Goal: Check status: Check status

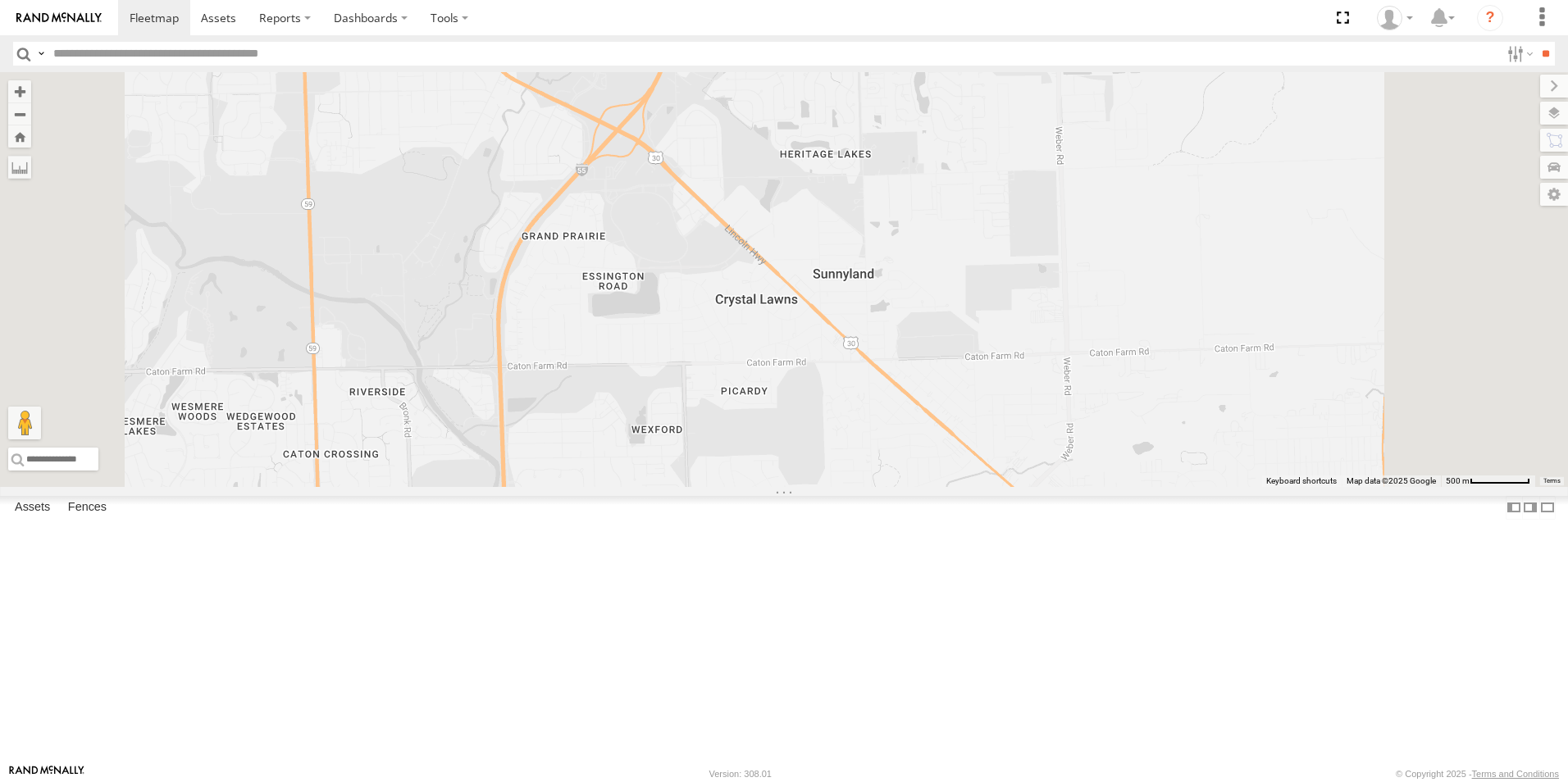
click at [0, 0] on div at bounding box center [0, 0] width 0 height 0
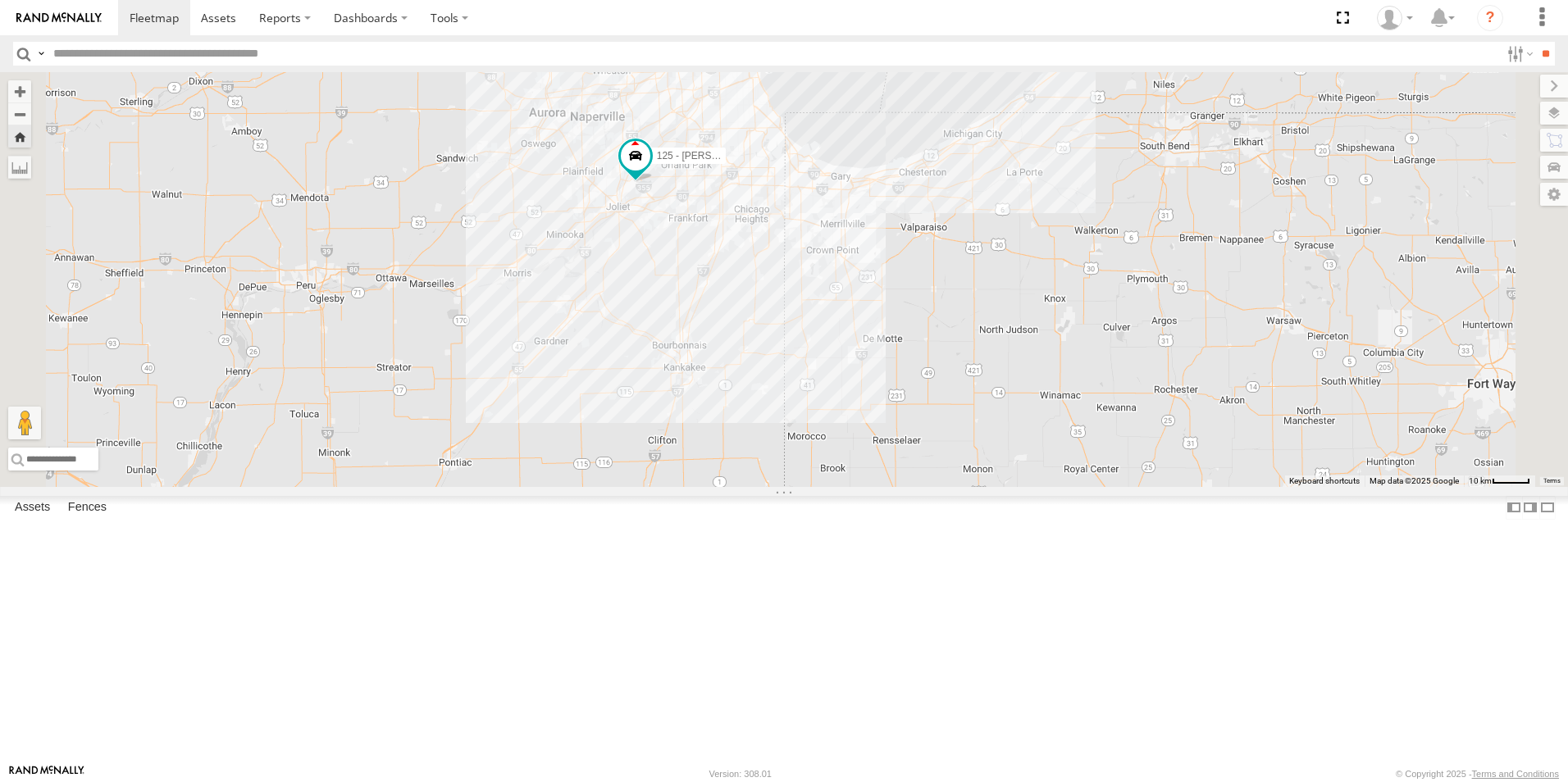
click at [85, 17] on img at bounding box center [59, 18] width 86 height 12
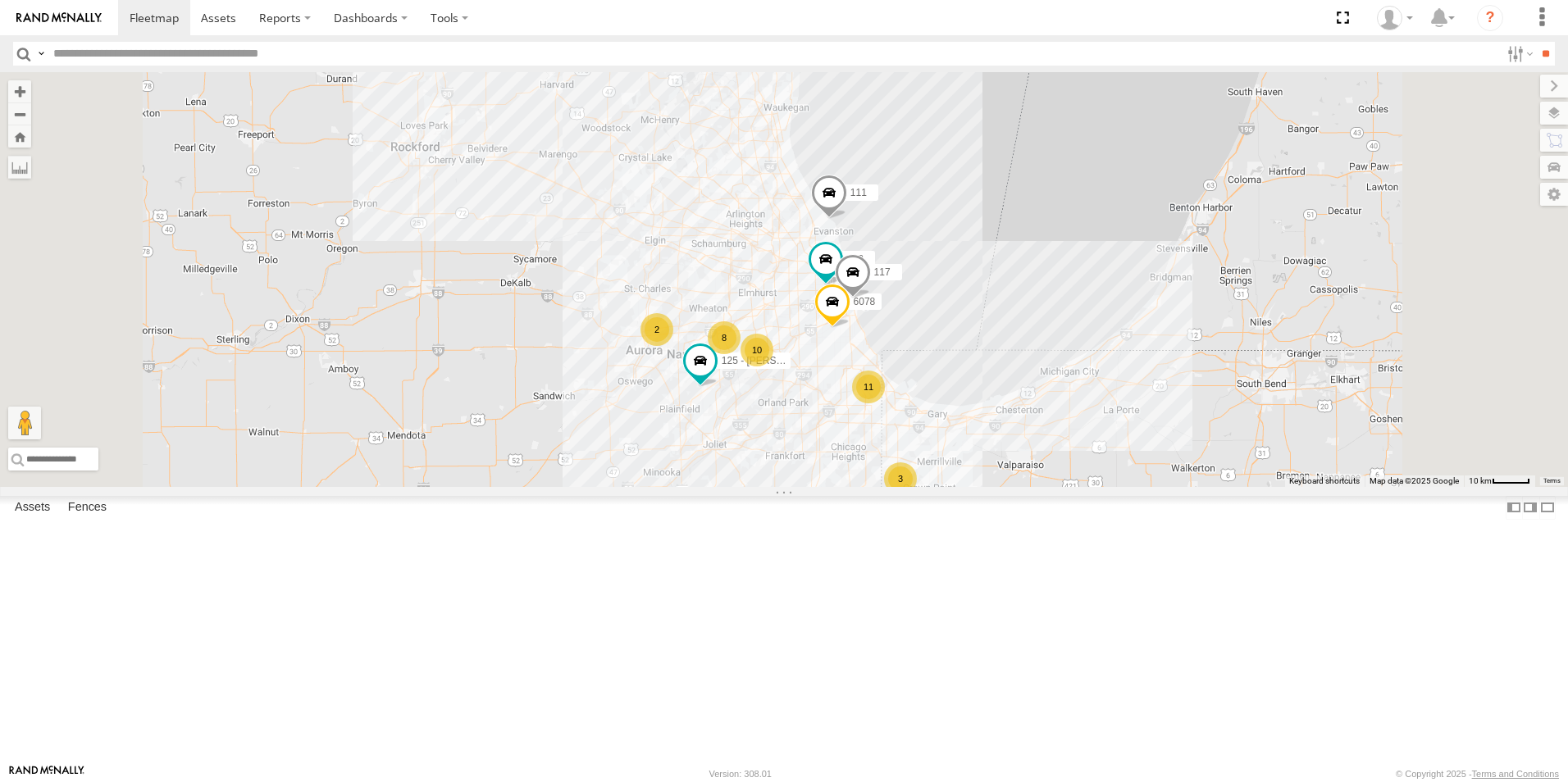
click at [0, 0] on div at bounding box center [0, 0] width 0 height 0
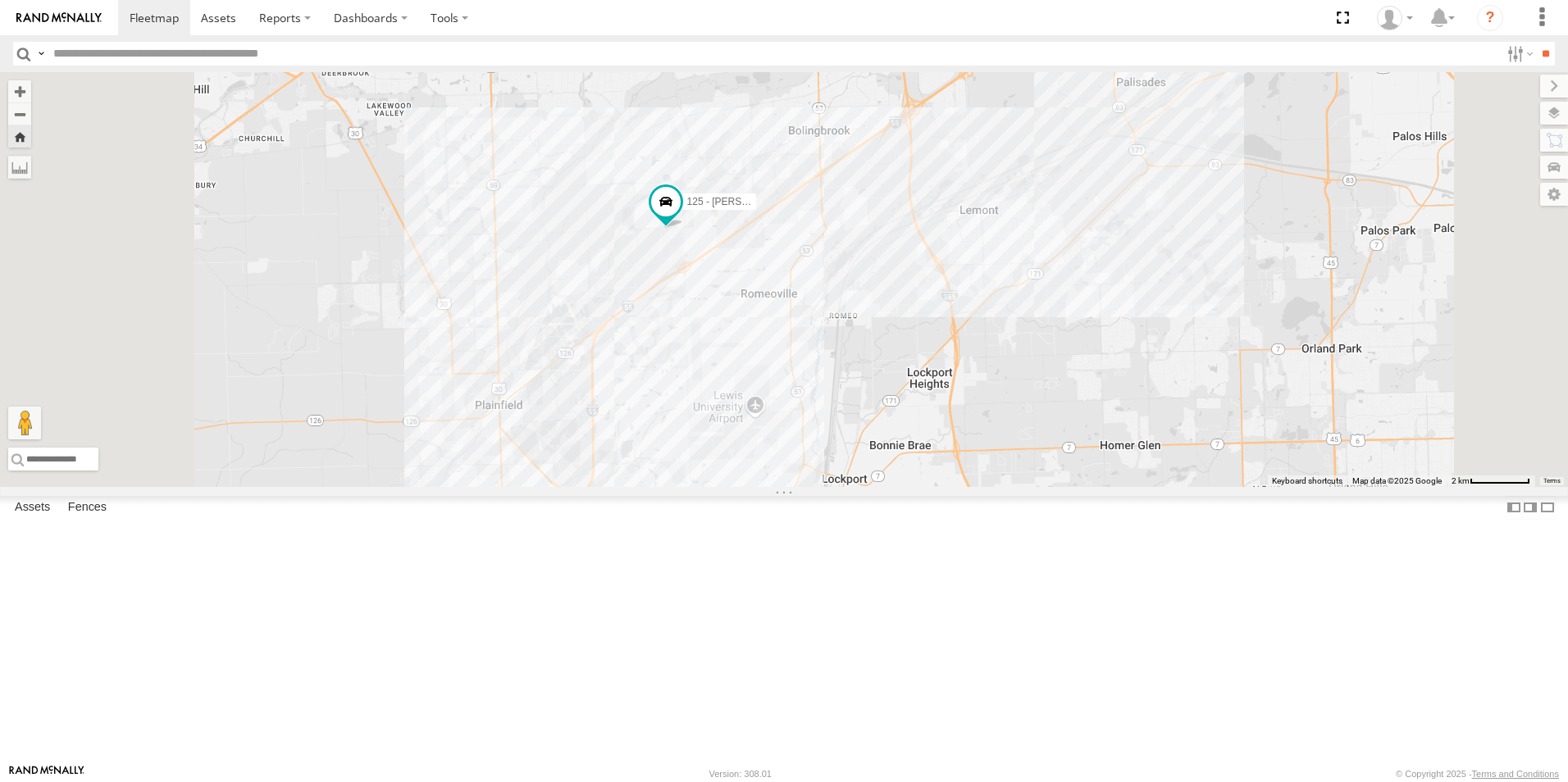
click at [0, 0] on div at bounding box center [0, 0] width 0 height 0
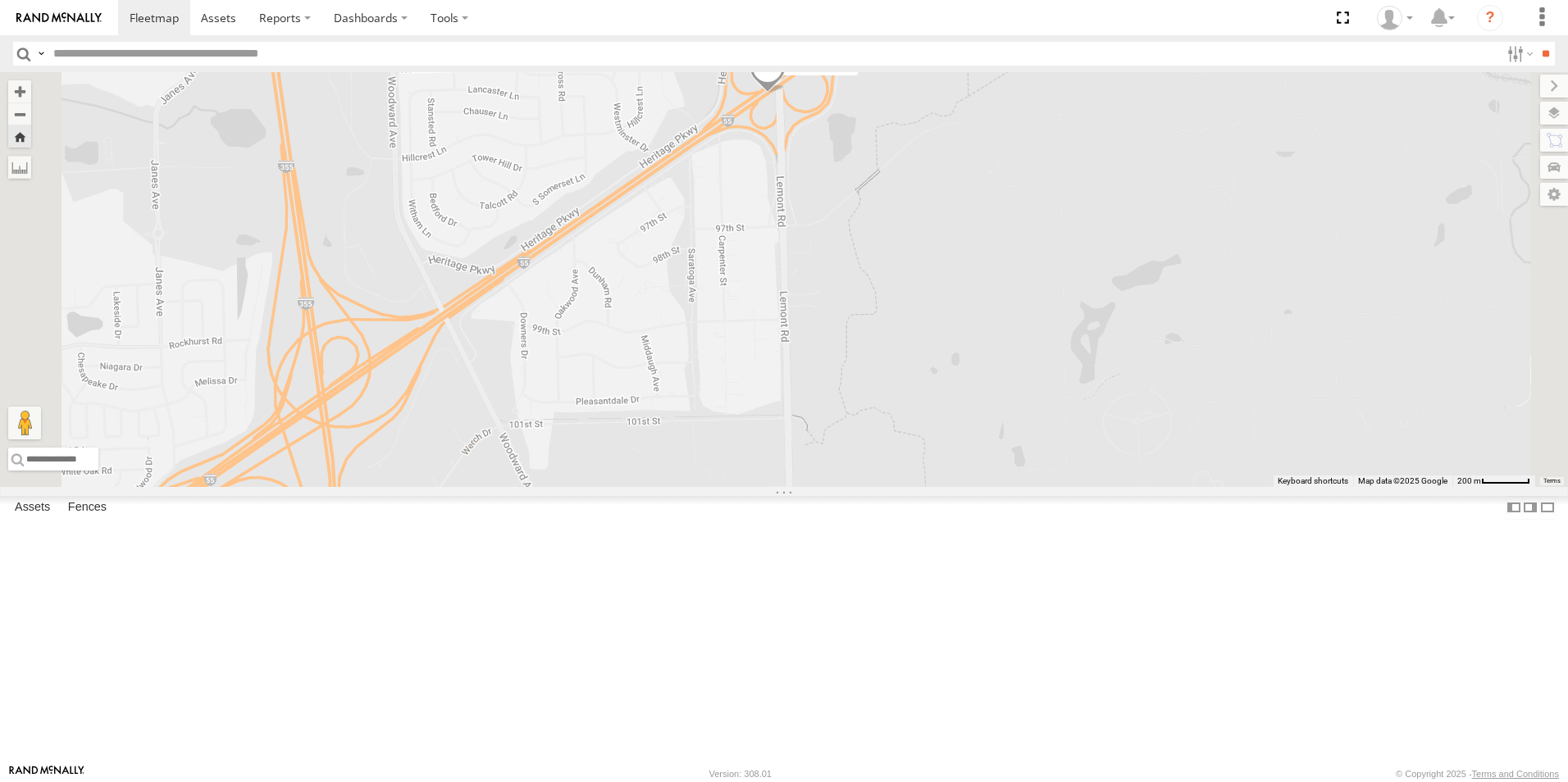
click at [786, 93] on span at bounding box center [767, 71] width 36 height 44
click at [790, 75] on label at bounding box center [773, 69] width 32 height 12
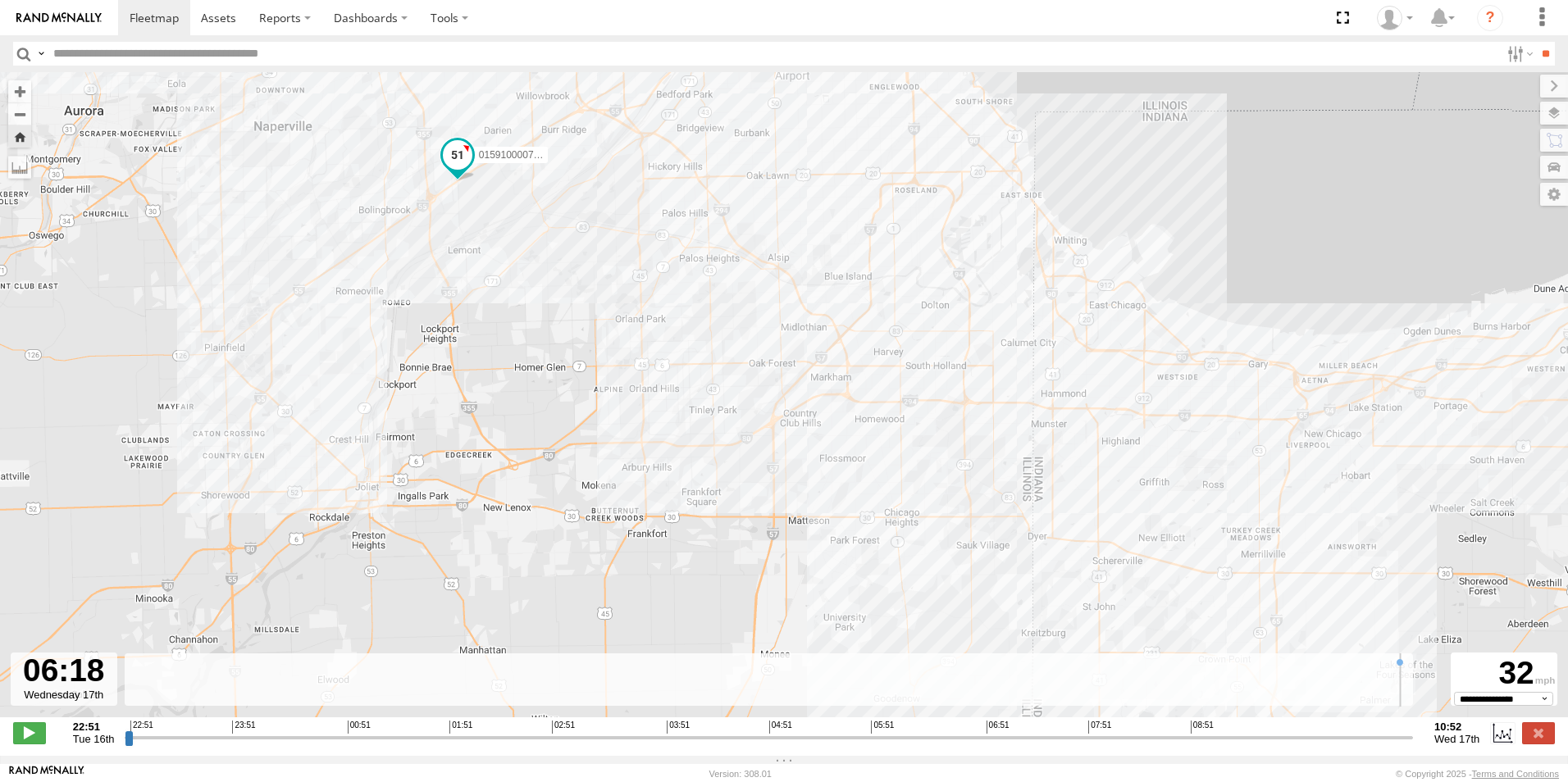
drag, startPoint x: 129, startPoint y: 744, endPoint x: 900, endPoint y: 721, distance: 771.3
click at [900, 730] on input "range" at bounding box center [769, 737] width 1289 height 16
click at [899, 740] on input "range" at bounding box center [769, 737] width 1289 height 16
click at [466, 745] on input "range" at bounding box center [769, 737] width 1289 height 16
click at [251, 726] on div "**********" at bounding box center [784, 734] width 1568 height 34
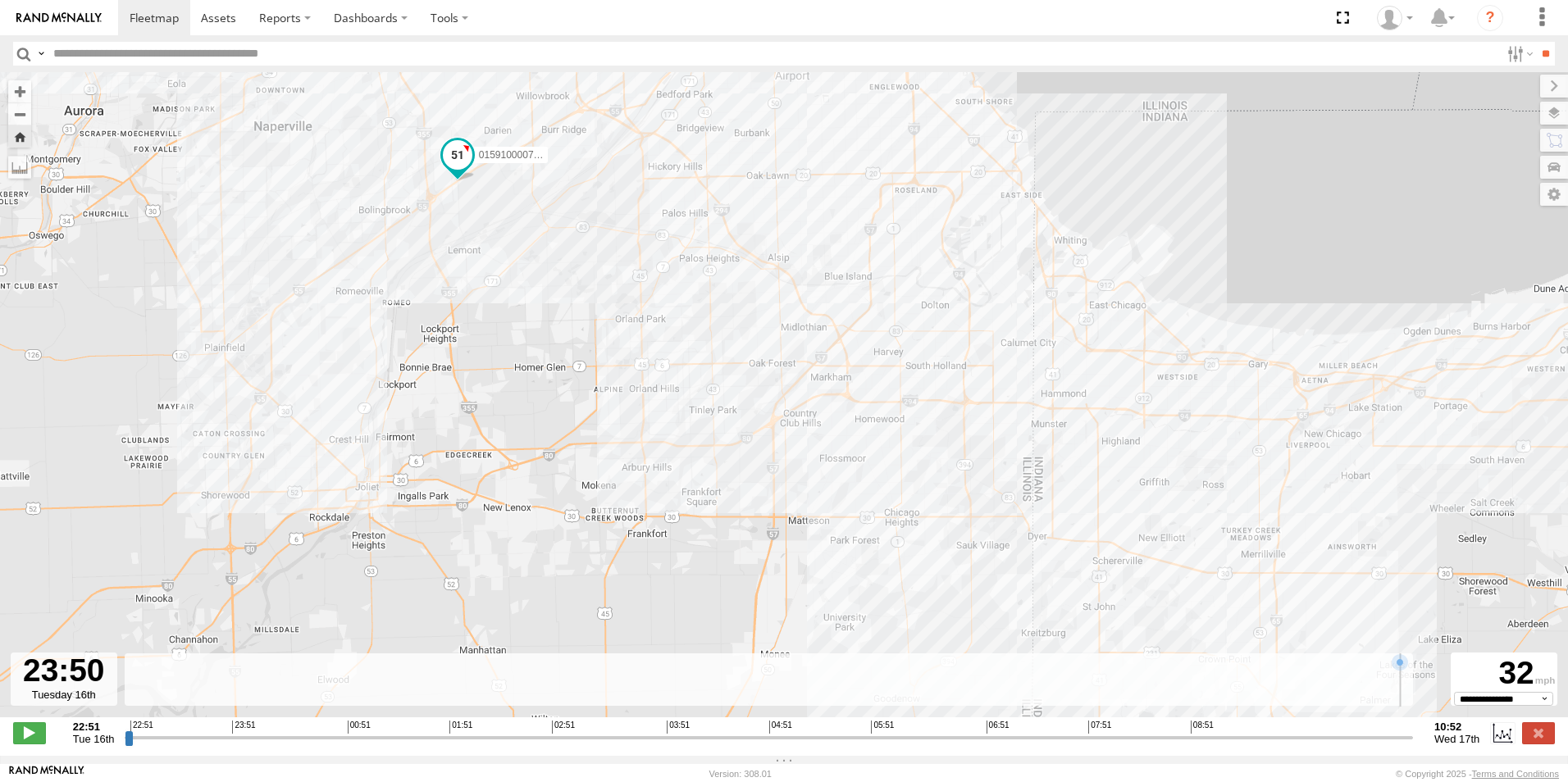
click at [234, 743] on input "range" at bounding box center [769, 737] width 1289 height 16
drag, startPoint x: 234, startPoint y: 743, endPoint x: 67, endPoint y: 701, distance: 172.2
type input "**********"
click at [125, 730] on input "range" at bounding box center [769, 737] width 1289 height 16
click at [14, 30] on link at bounding box center [59, 17] width 118 height 35
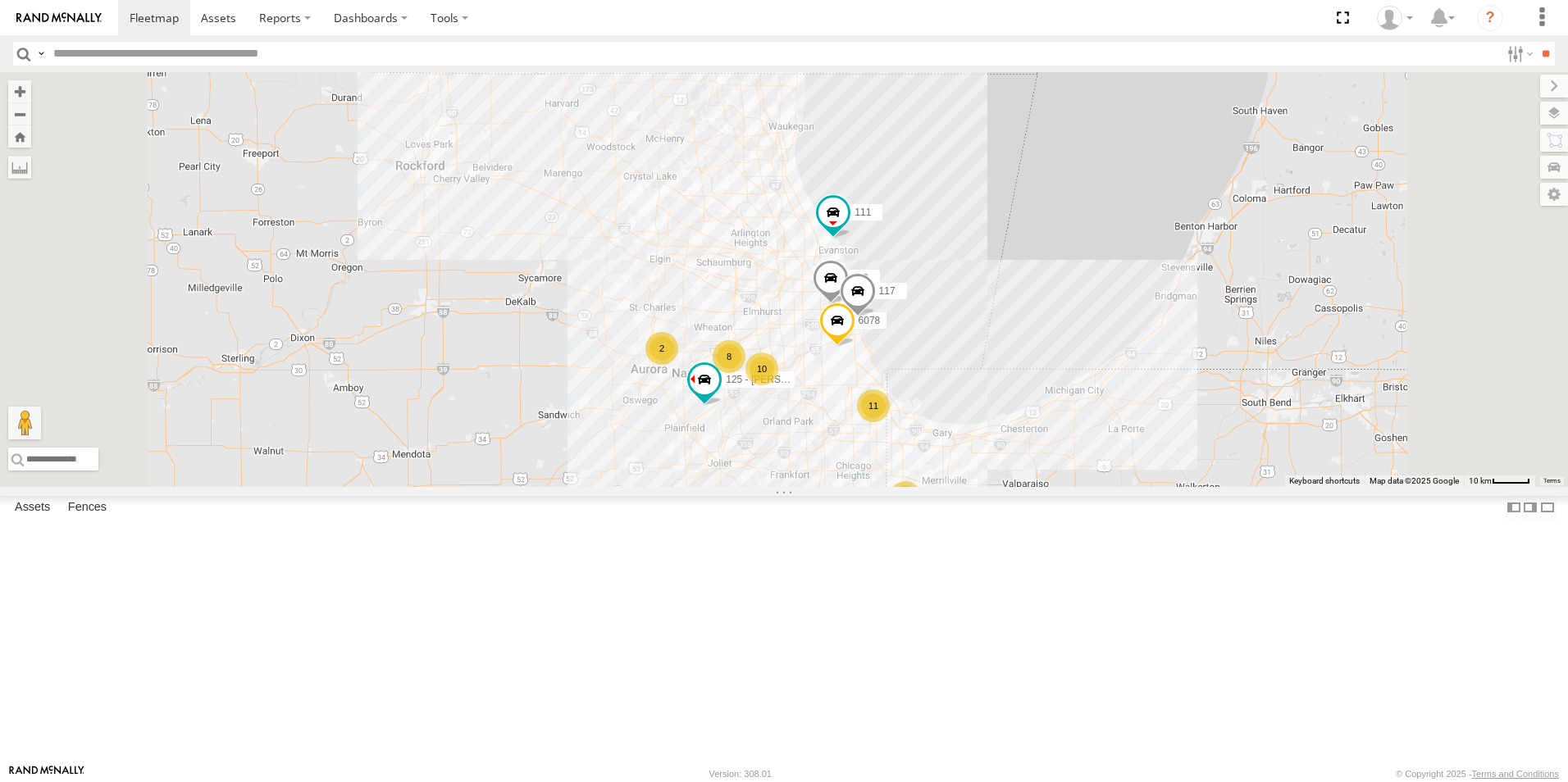
click at [0, 0] on div "015910000722093" at bounding box center [0, 0] width 0 height 0
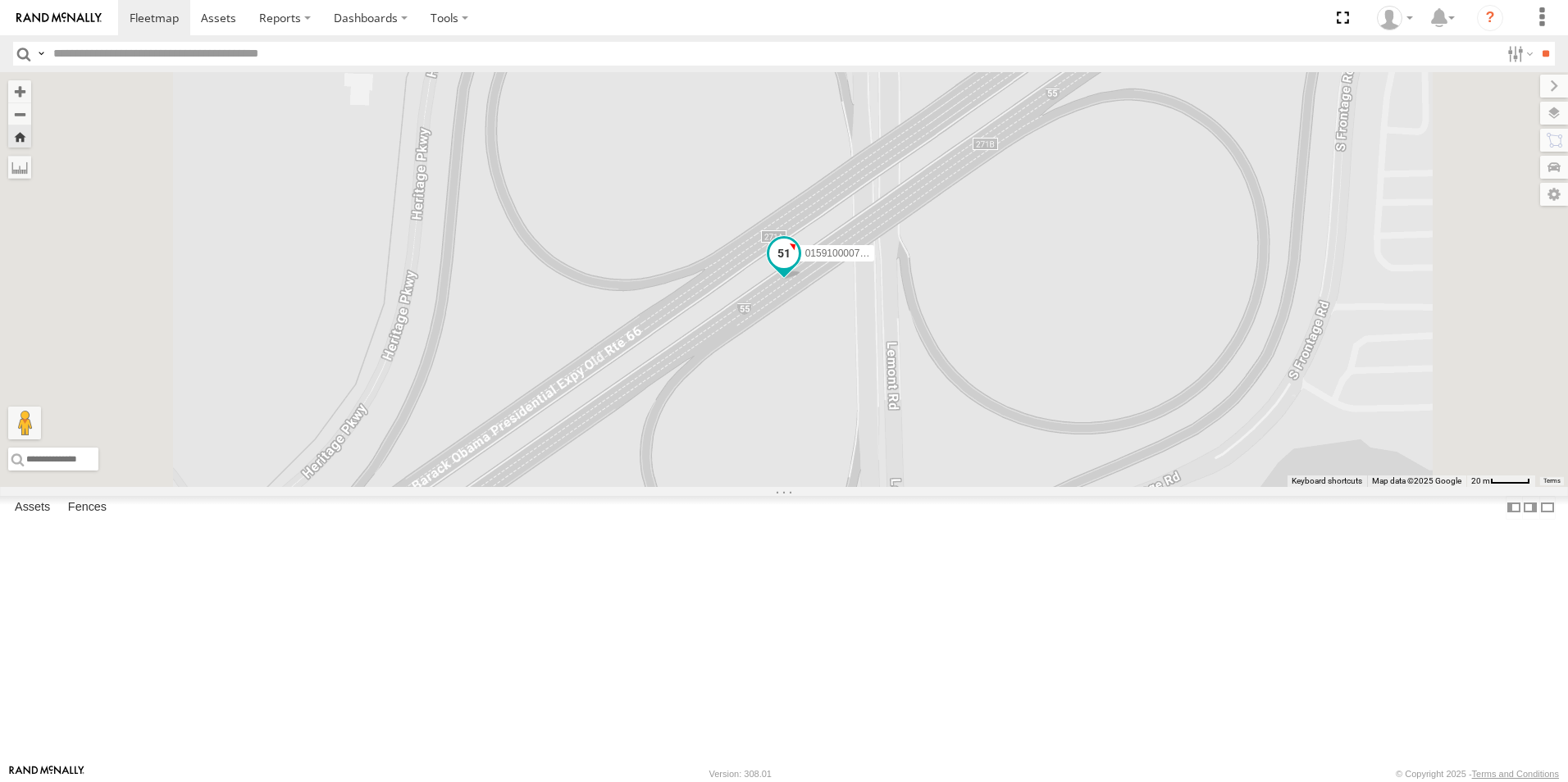
click at [887, 260] on span "015910000722093" at bounding box center [846, 254] width 82 height 12
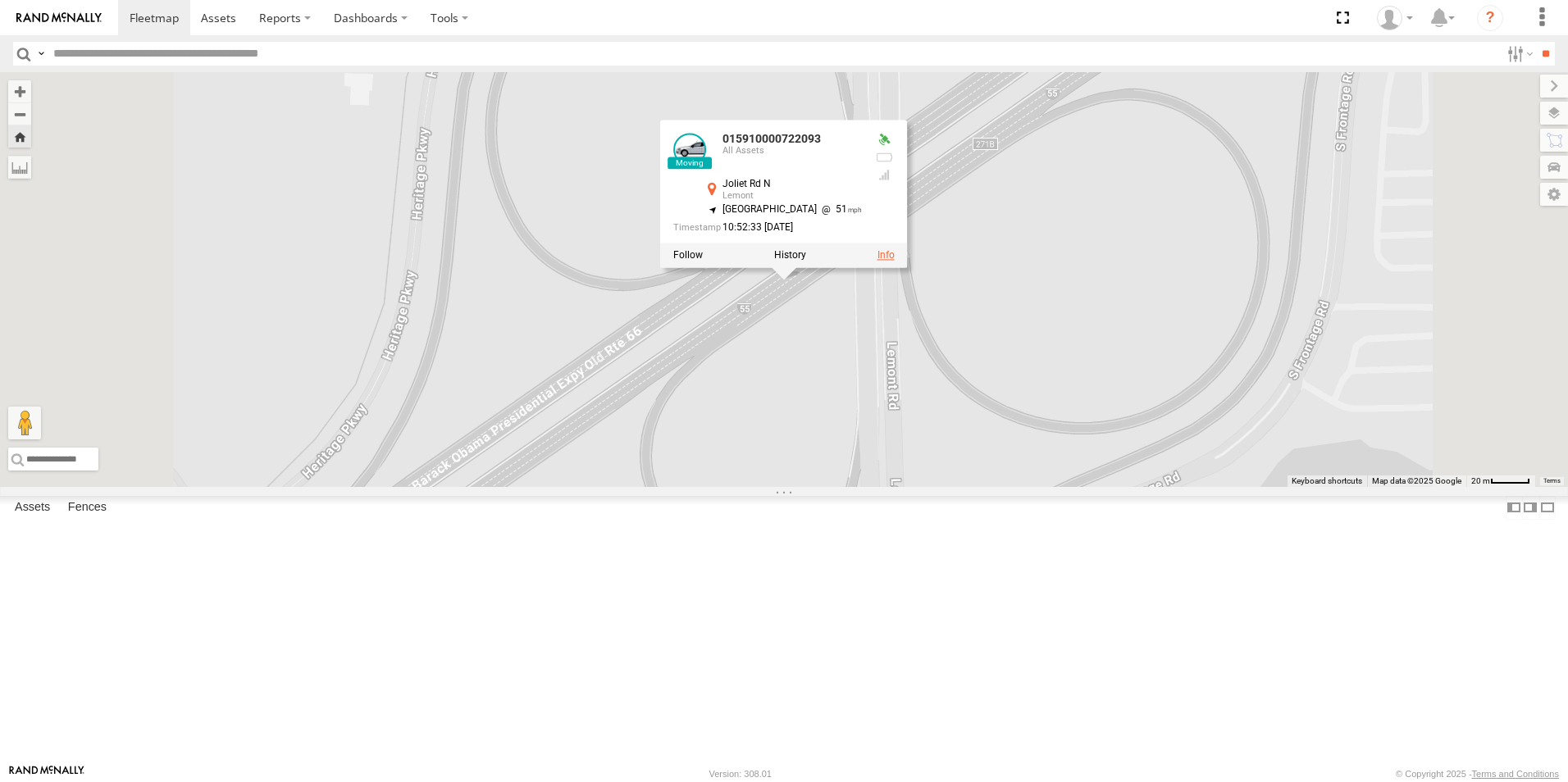
click at [895, 262] on link at bounding box center [885, 256] width 17 height 12
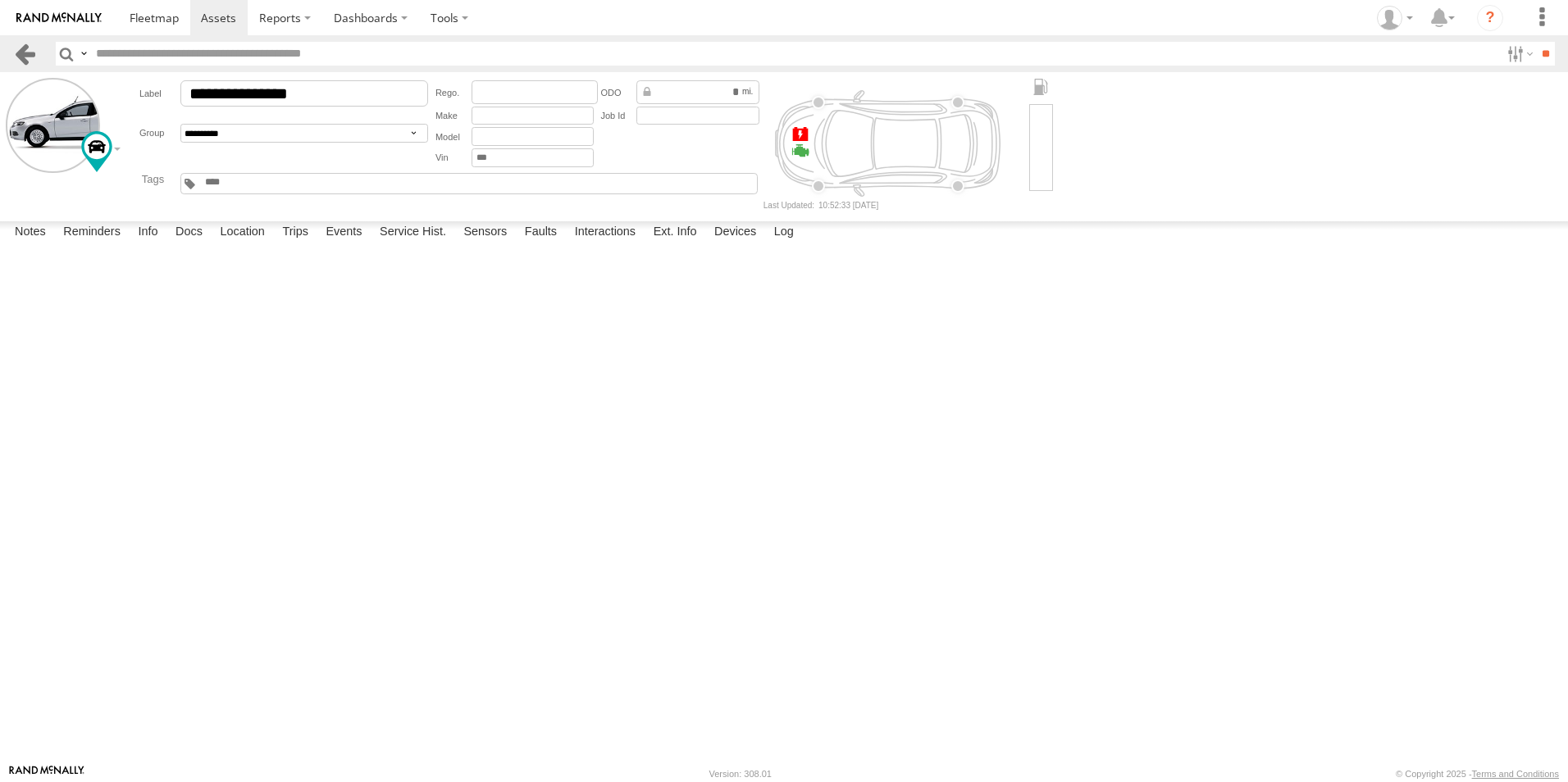
click at [26, 47] on link at bounding box center [25, 53] width 24 height 24
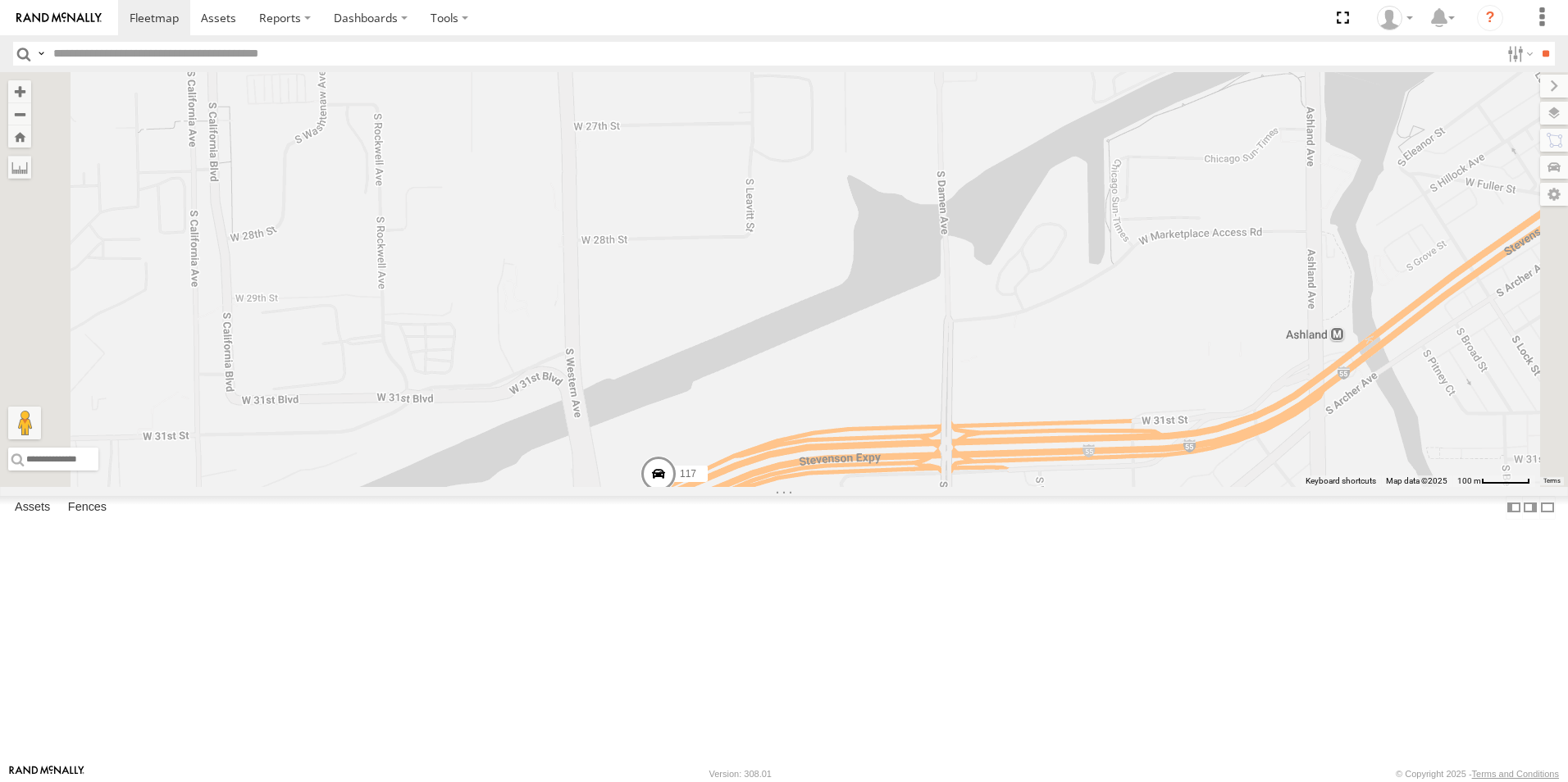
click at [677, 500] on span at bounding box center [658, 477] width 36 height 44
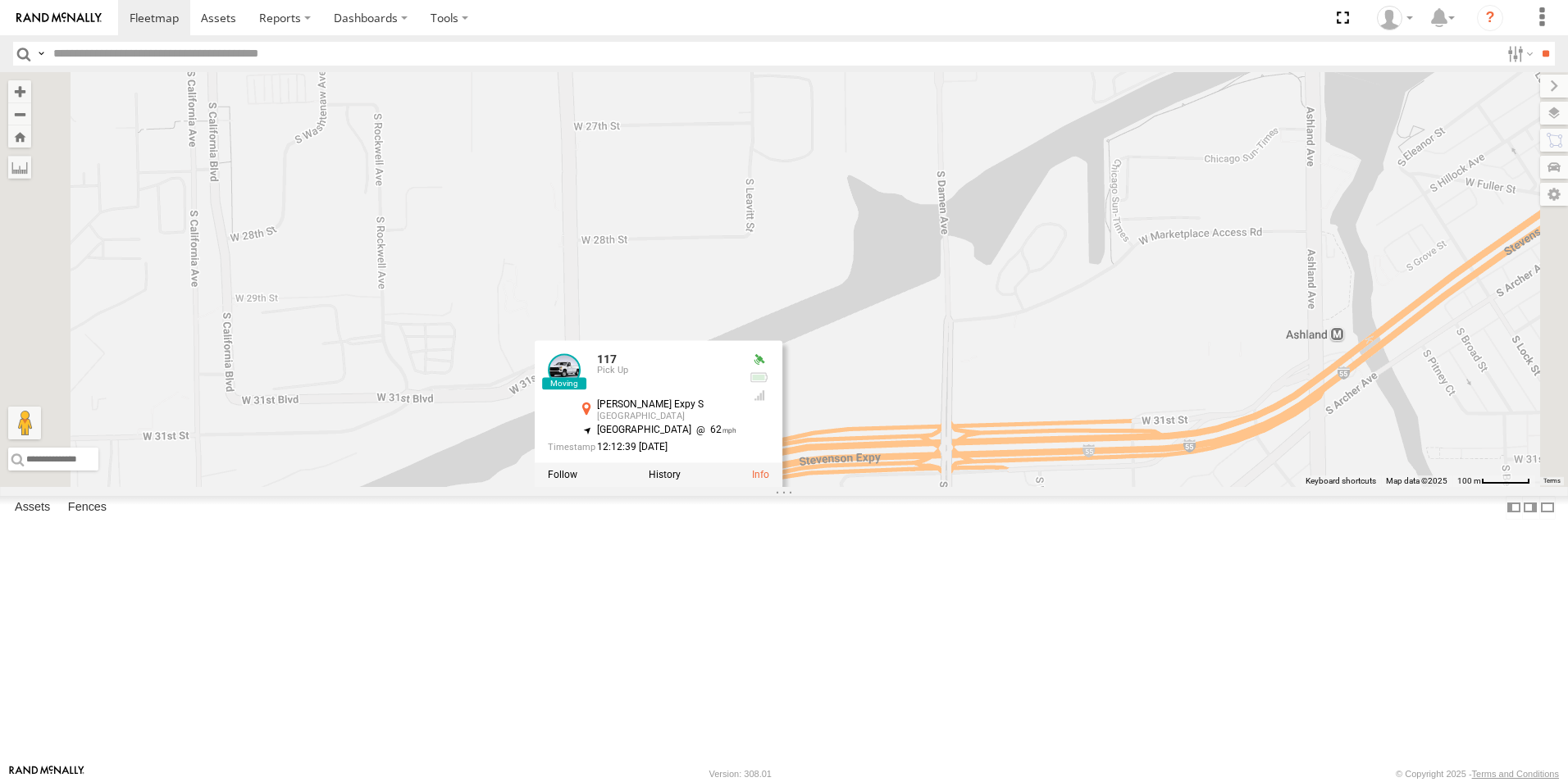
click at [718, 487] on div "111 10673295 117 015910000672397 118 6078 117 Pick Up Stevenson Expy S Lower We…" at bounding box center [784, 279] width 1568 height 415
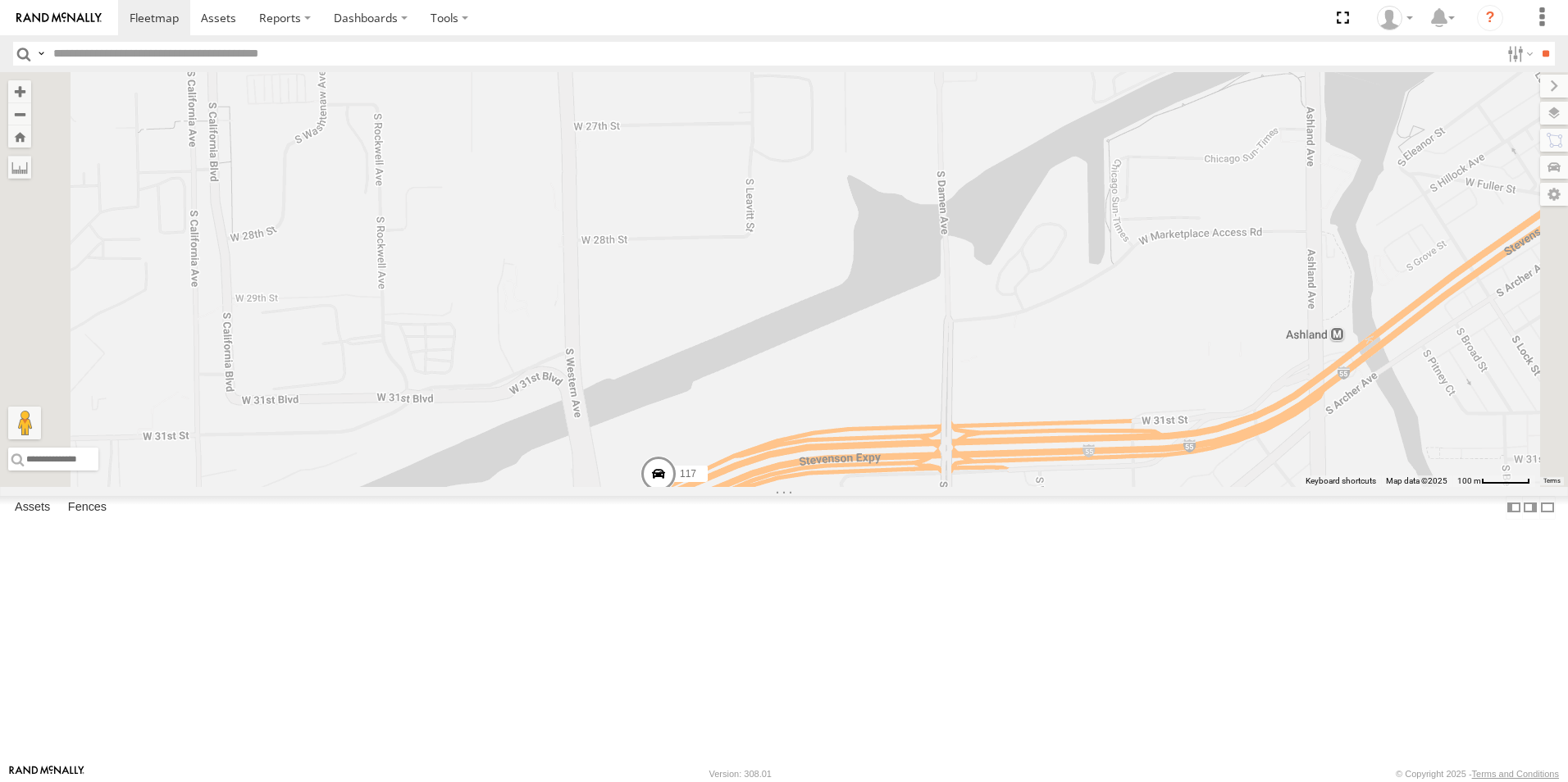
click at [67, 14] on img at bounding box center [59, 18] width 86 height 12
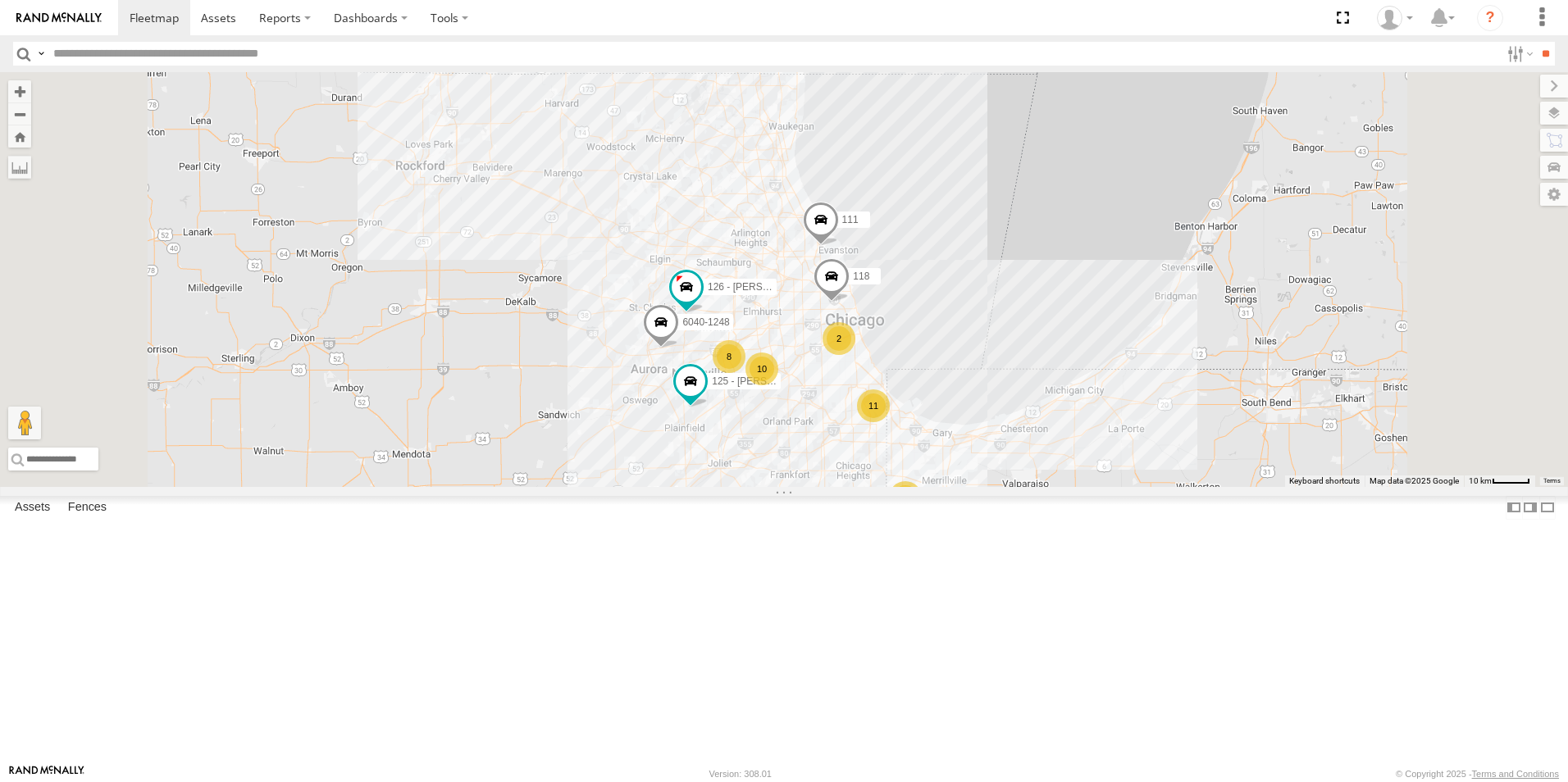
click at [0, 0] on div at bounding box center [0, 0] width 0 height 0
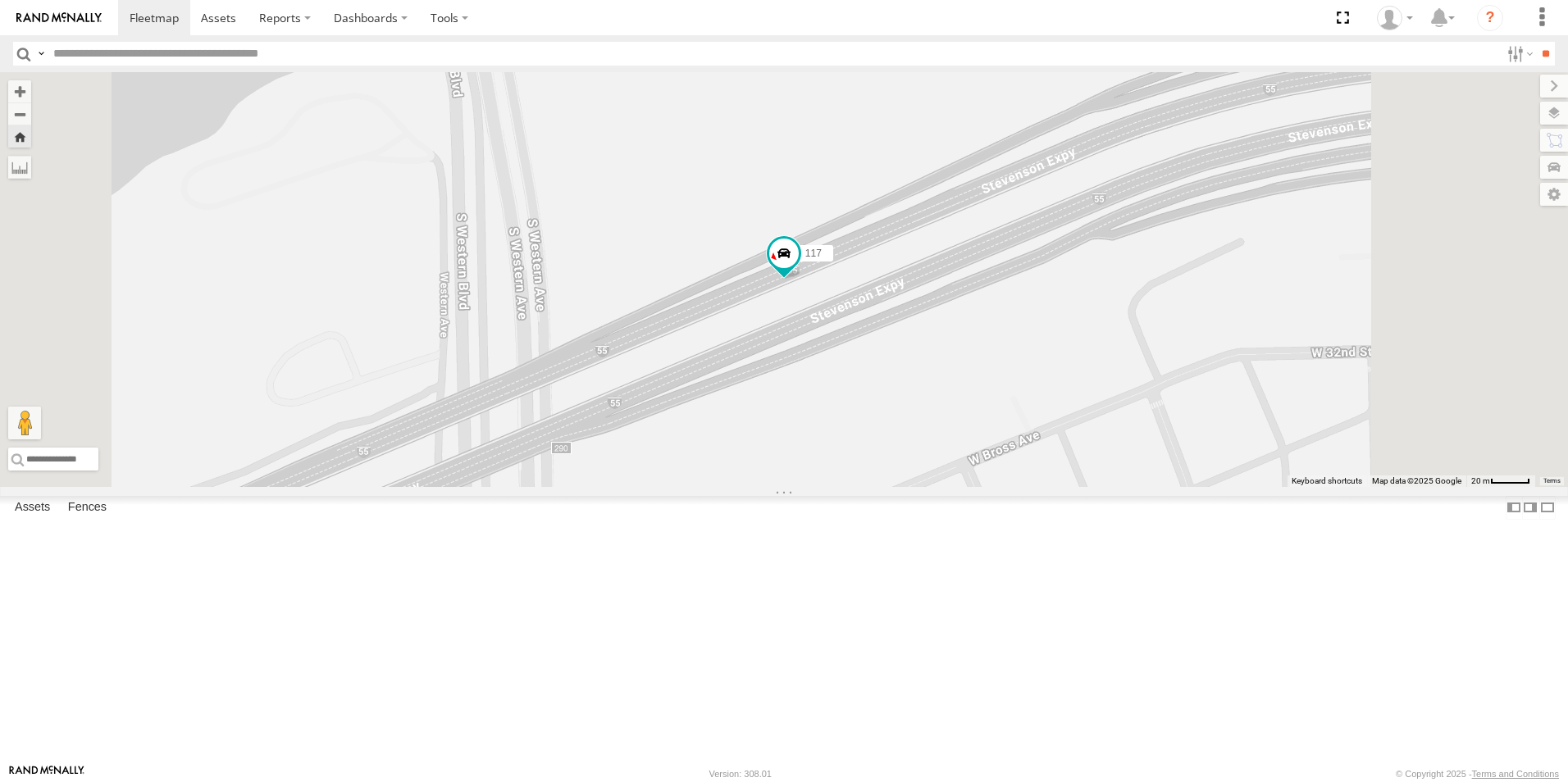
click at [70, 14] on img at bounding box center [59, 18] width 86 height 12
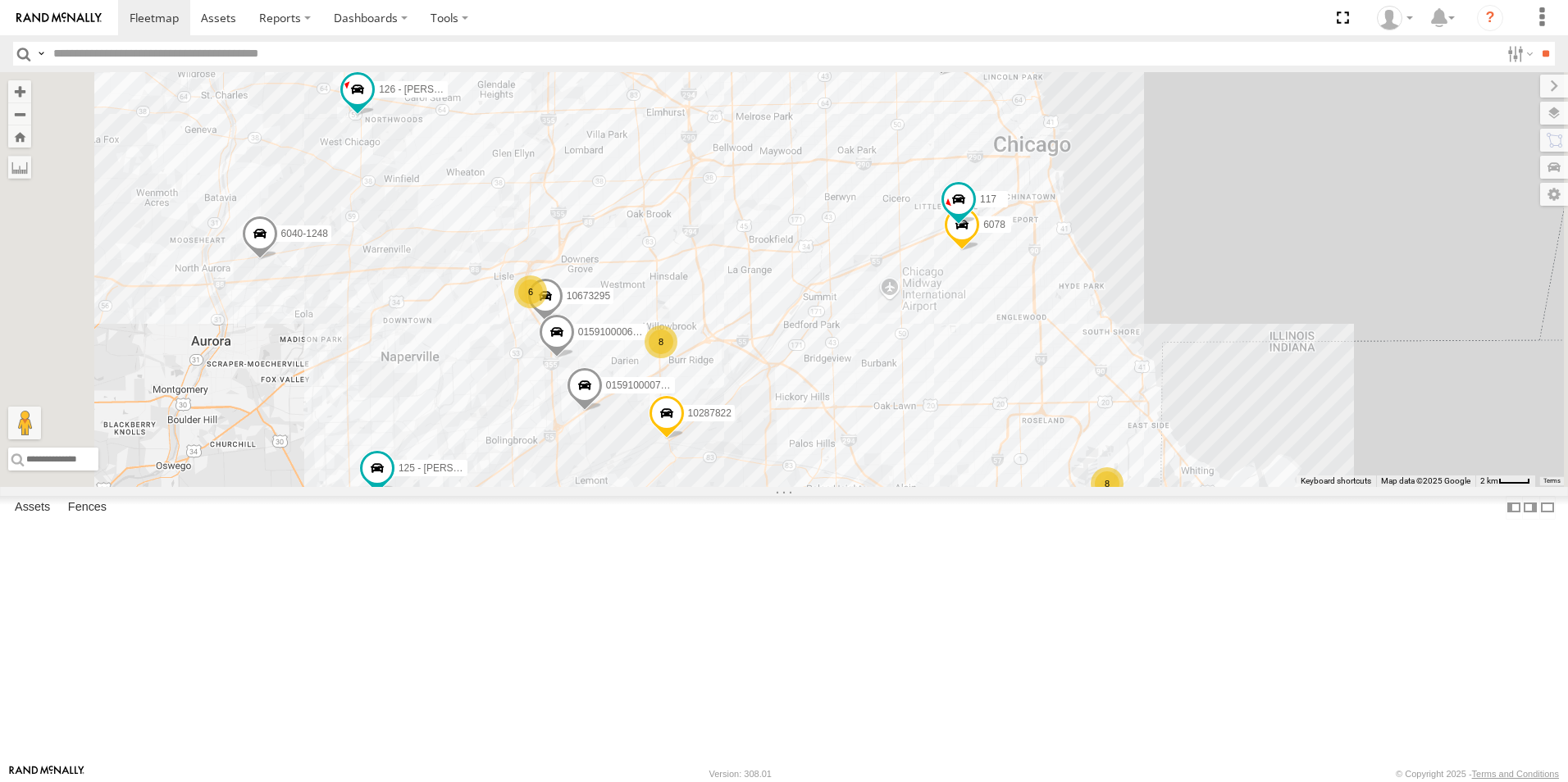
drag, startPoint x: 854, startPoint y: 502, endPoint x: 937, endPoint y: 376, distance: 150.9
click at [937, 376] on div "111 6040-1248 126 - [PERSON_NAME] 125 - [PERSON_NAME] 116 118 10287822 01591000…" at bounding box center [784, 279] width 1568 height 415
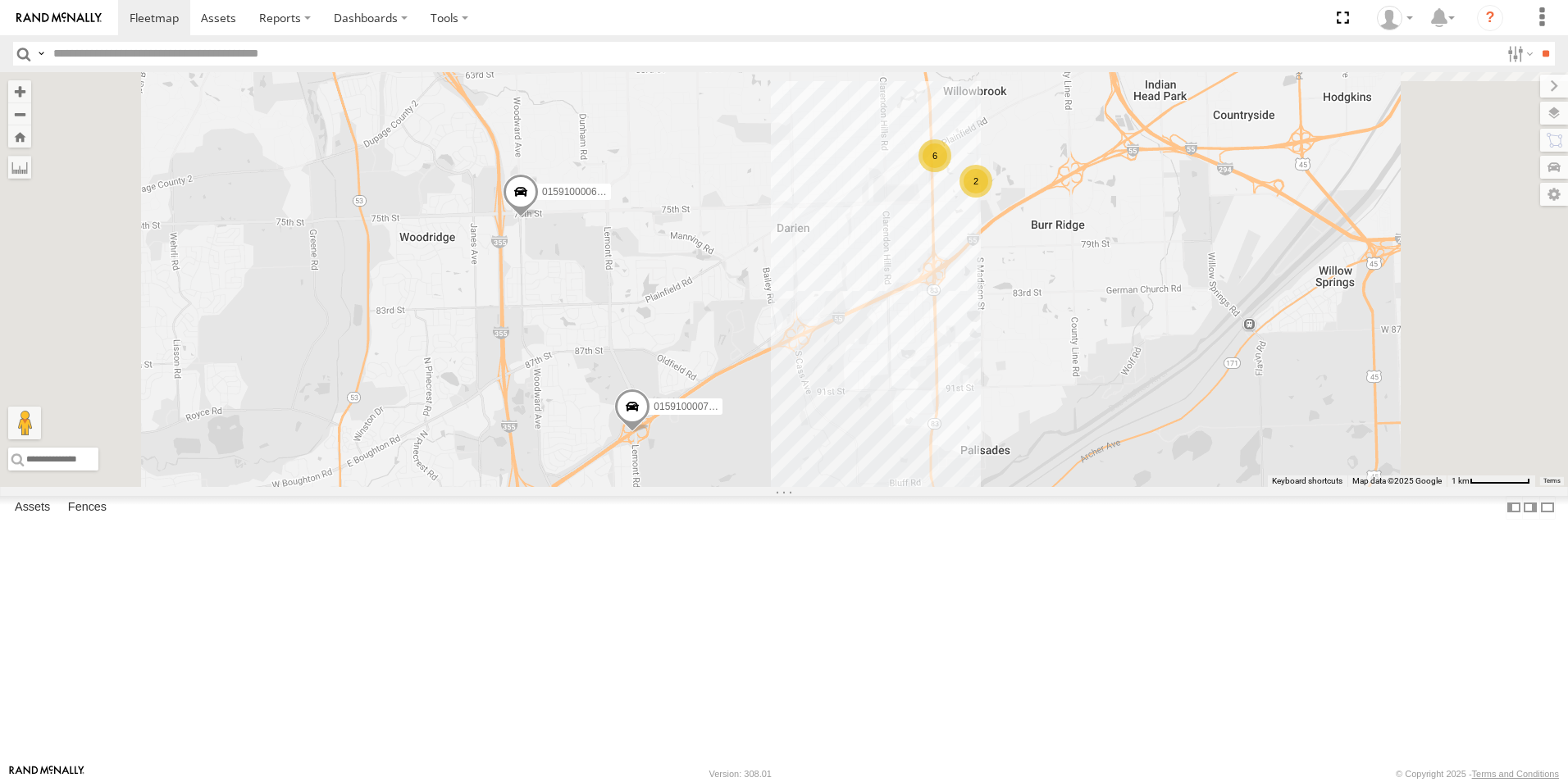
drag, startPoint x: 852, startPoint y: 501, endPoint x: 870, endPoint y: 337, distance: 165.0
click at [870, 337] on div "111 6040-1248 126 - [PERSON_NAME] 125 - [PERSON_NAME] 116 118 10287822 01591000…" at bounding box center [784, 279] width 1568 height 415
click at [0, 0] on div at bounding box center [0, 0] width 0 height 0
